Goal: Task Accomplishment & Management: Manage account settings

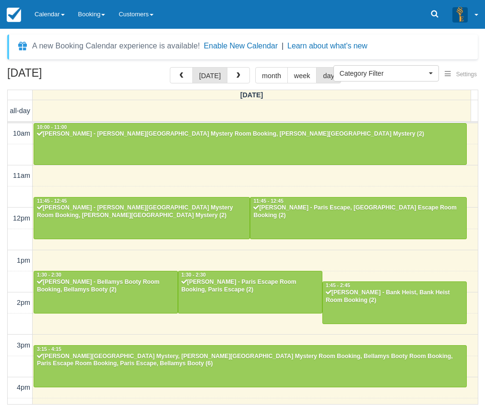
select select
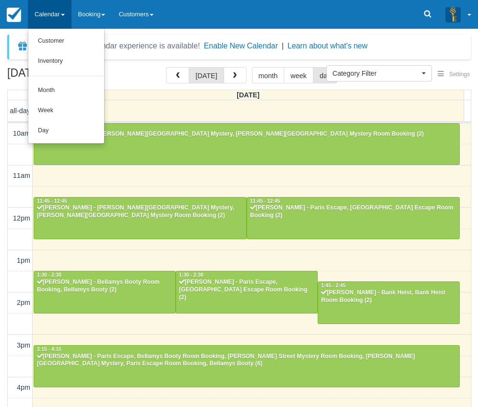
select select
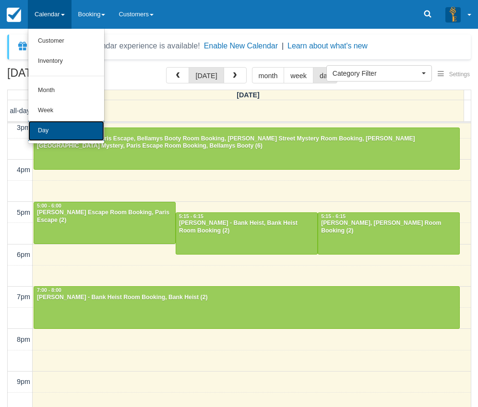
click at [57, 131] on link "Day" at bounding box center [66, 131] width 76 height 20
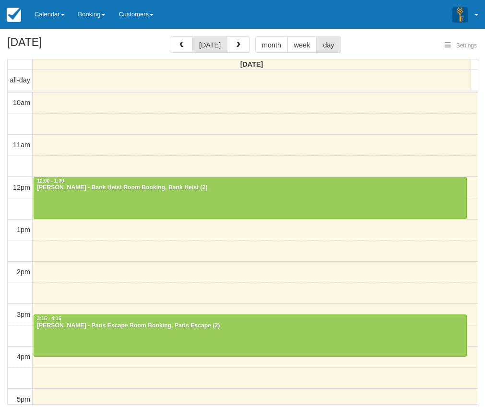
select select
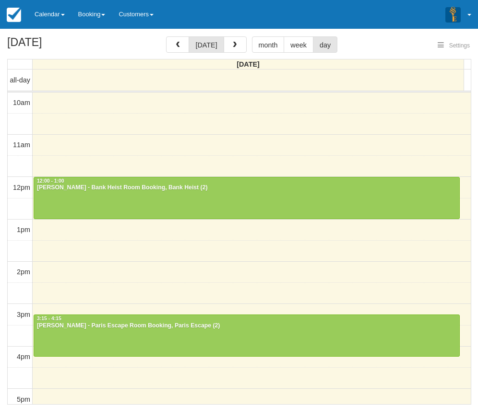
scroll to position [43, 0]
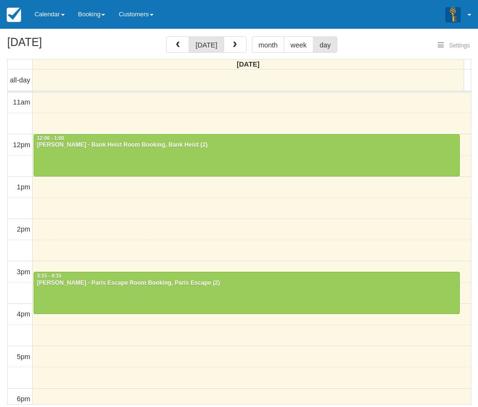
select select
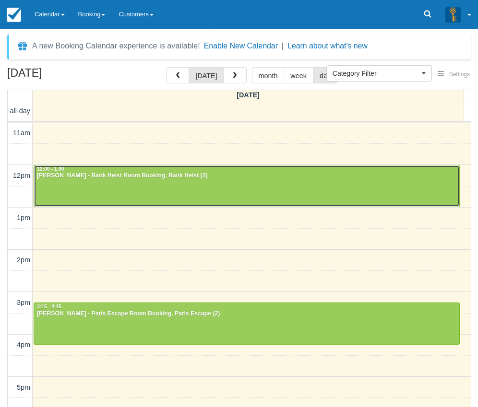
click at [105, 176] on div "Andrew Milton - Bank Heist Room Booking, Bank Heist (2)" at bounding box center [246, 176] width 420 height 8
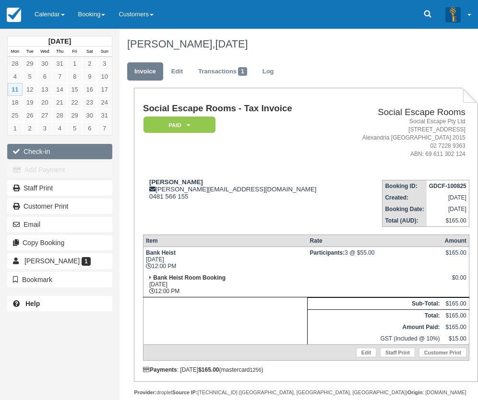
click at [63, 154] on button "Check-in" at bounding box center [59, 151] width 105 height 15
